Goal: Check status: Check status

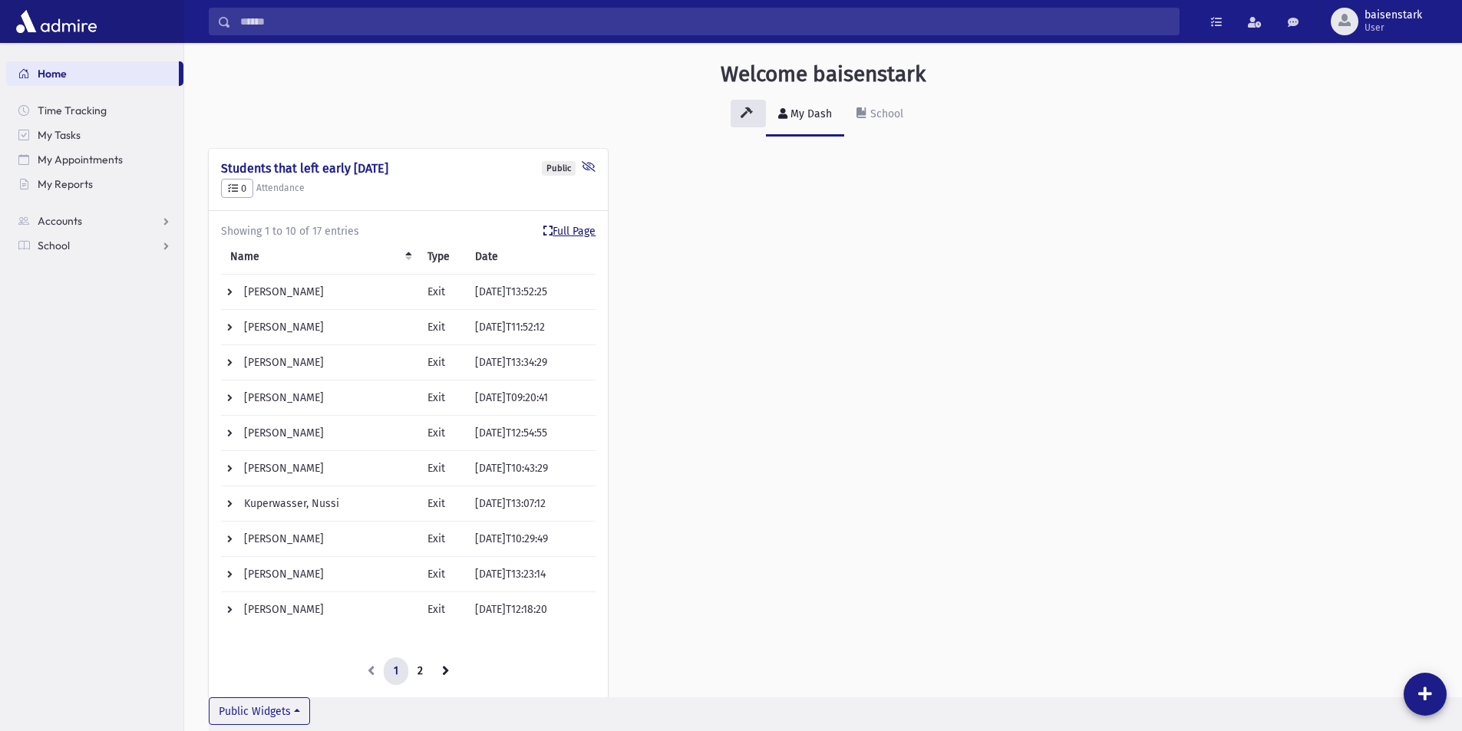
click at [586, 227] on link "Full Page" at bounding box center [569, 231] width 52 height 16
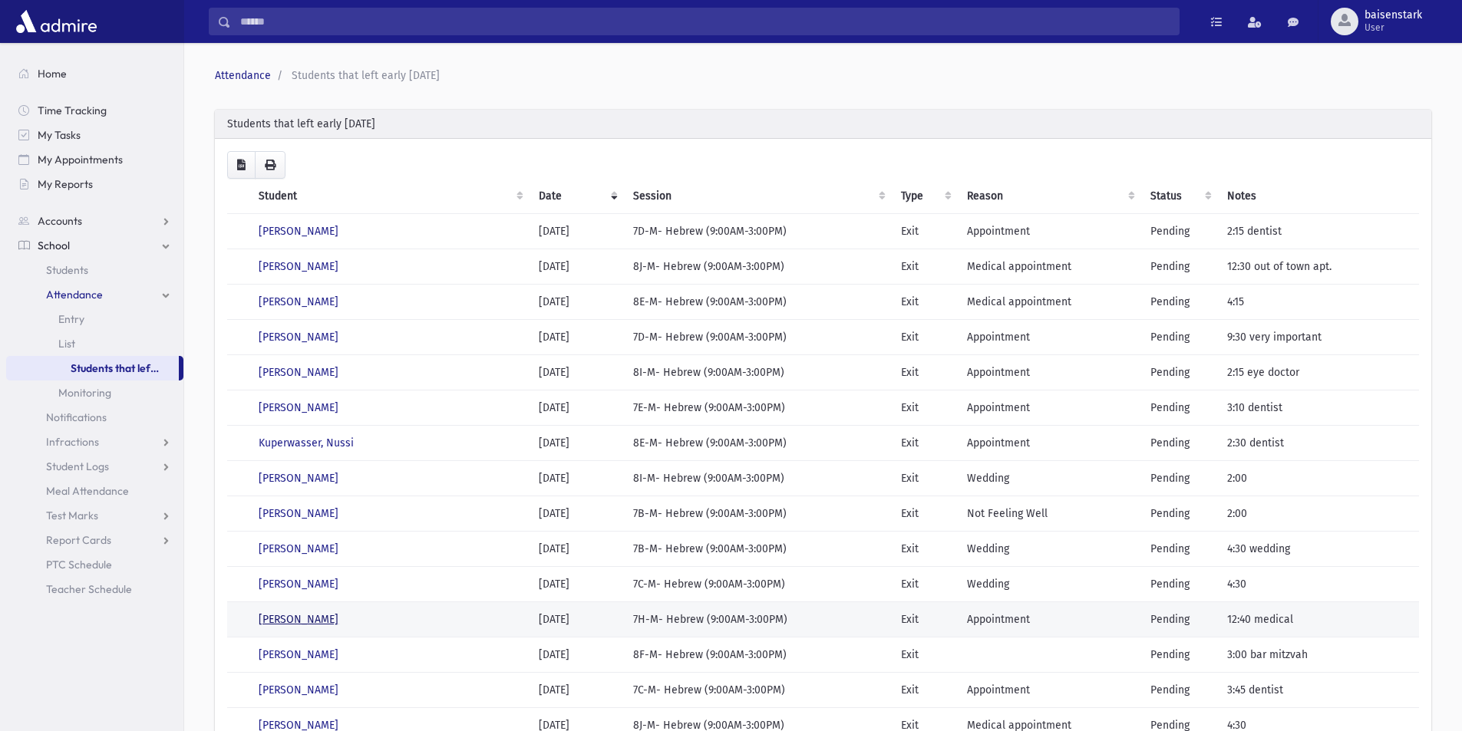
click at [305, 615] on link "Rubin, Naftoli" at bounding box center [299, 619] width 80 height 13
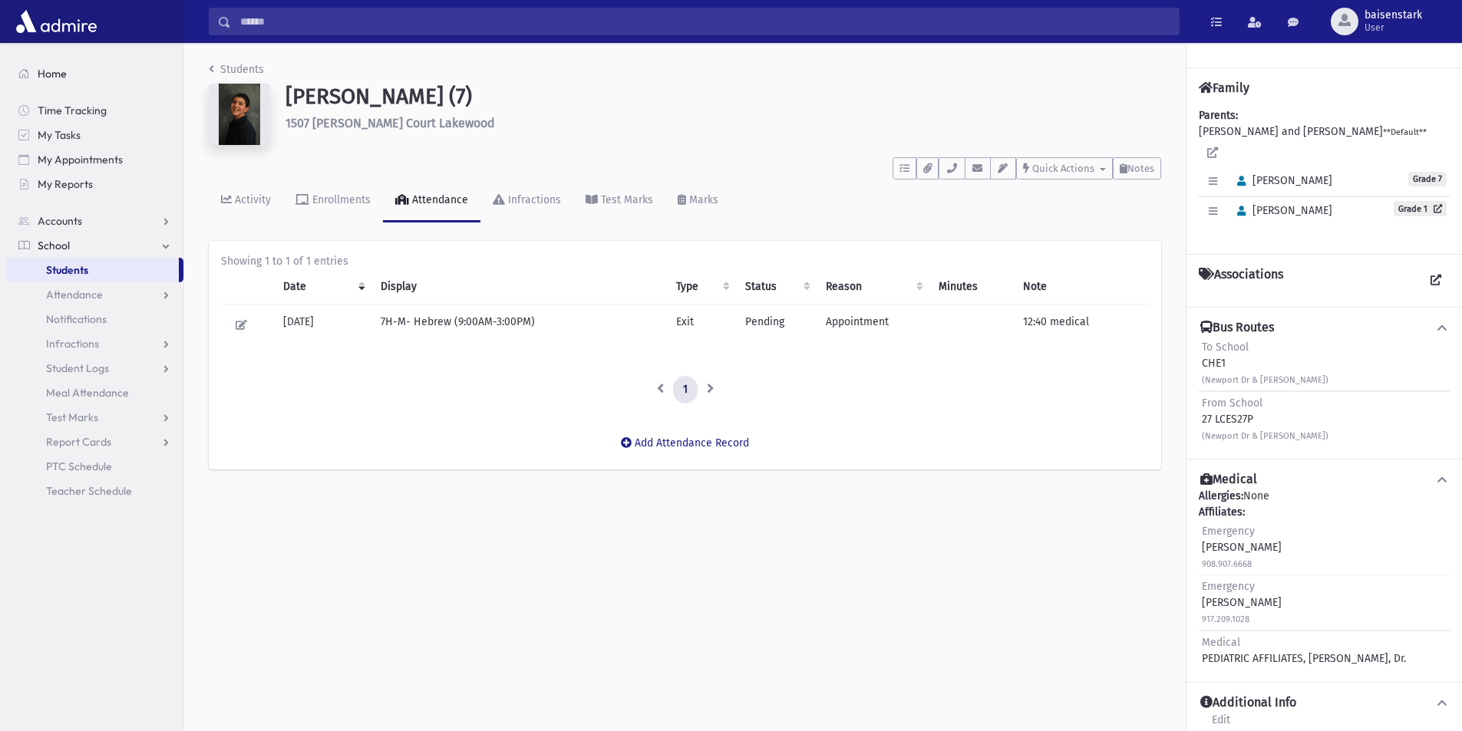
click at [48, 71] on span "Home" at bounding box center [52, 74] width 29 height 14
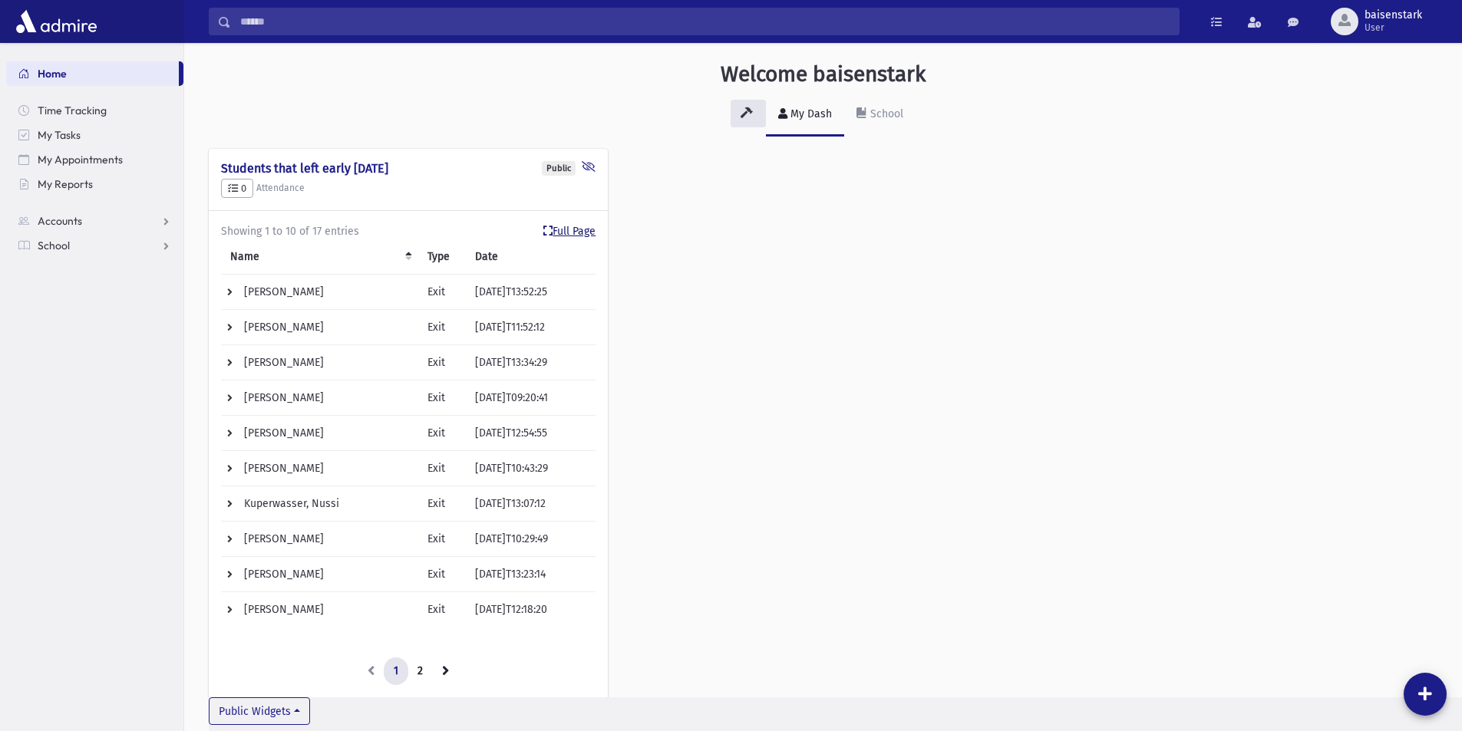
click at [574, 227] on link "Full Page" at bounding box center [569, 231] width 52 height 16
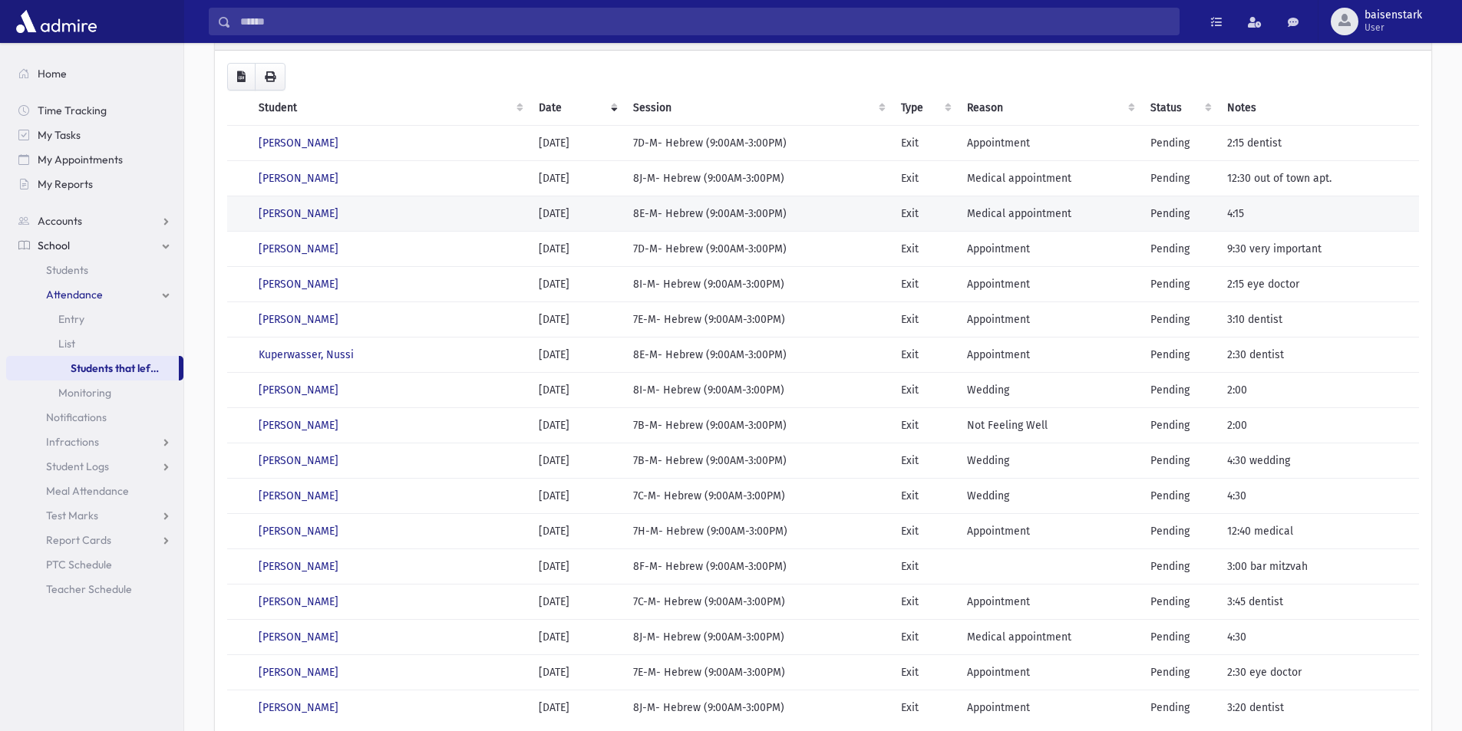
scroll to position [222, 0]
